Goal: Navigation & Orientation: Find specific page/section

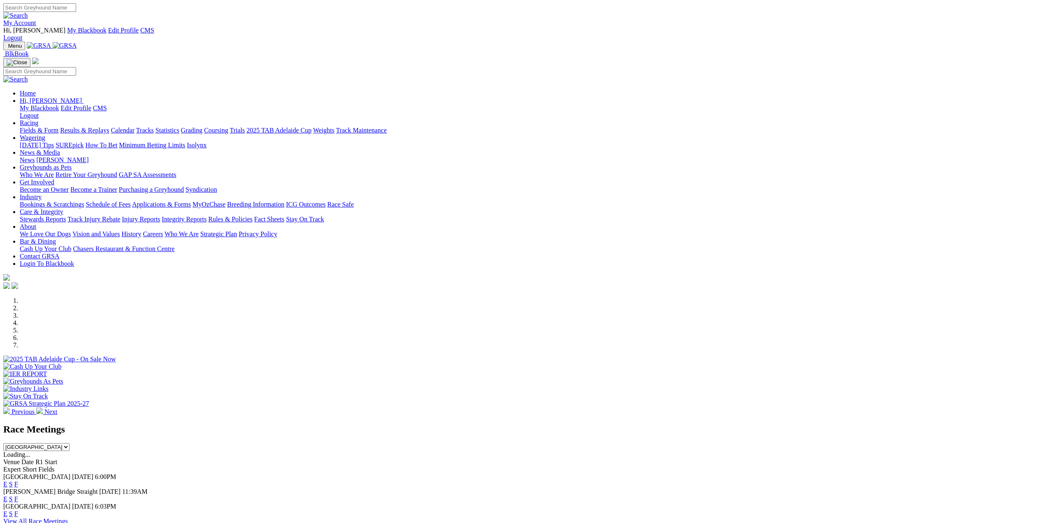
click at [35, 156] on link "News" at bounding box center [27, 159] width 15 height 7
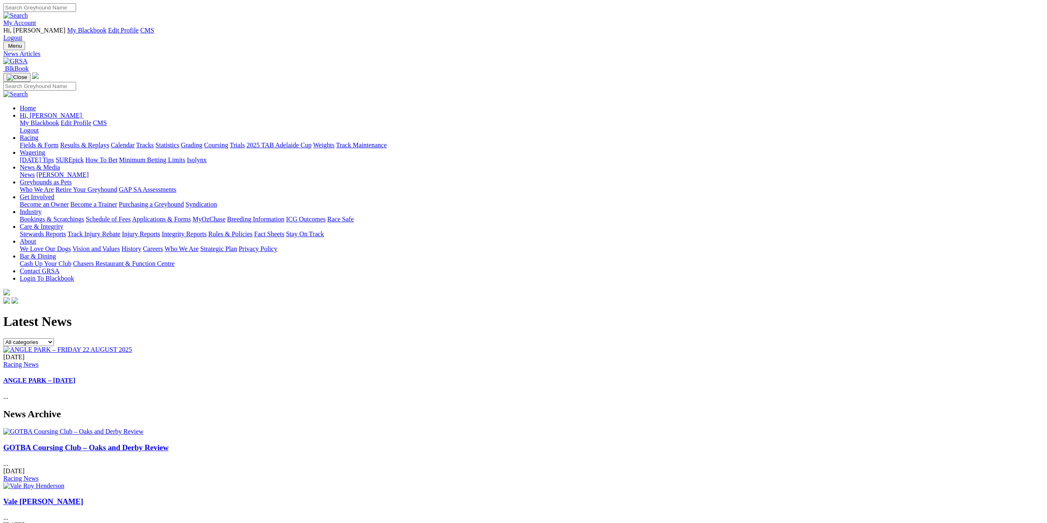
click at [28, 58] on img at bounding box center [15, 61] width 24 height 7
